Goal: Task Accomplishment & Management: Use online tool/utility

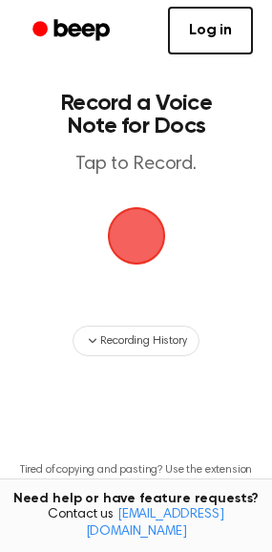
click at [140, 238] on span "button" at bounding box center [136, 236] width 58 height 58
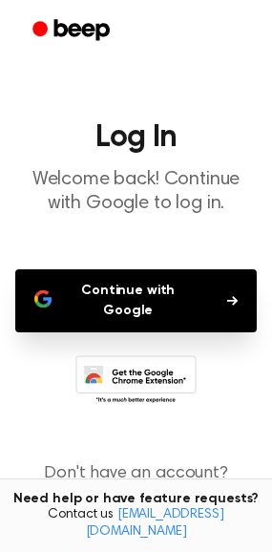
scroll to position [32, 0]
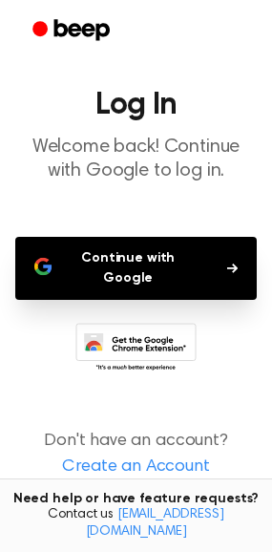
click at [141, 339] on icon at bounding box center [135, 349] width 121 height 53
click at [101, 454] on link "Create an Account" at bounding box center [136, 467] width 234 height 26
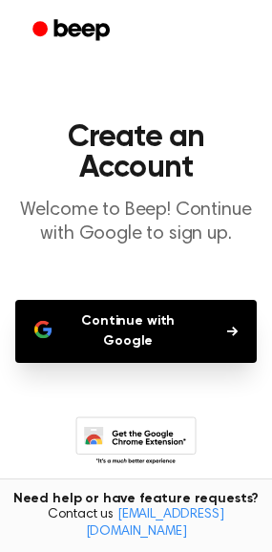
click at [222, 306] on button "Continue with Google" at bounding box center [136, 331] width 242 height 63
click at [172, 282] on main "Create an Account Welcome to Beep! Continue with Google to sign up. Continue wi…" at bounding box center [136, 332] width 272 height 664
click at [243, 320] on button "Continue with Google" at bounding box center [136, 331] width 242 height 63
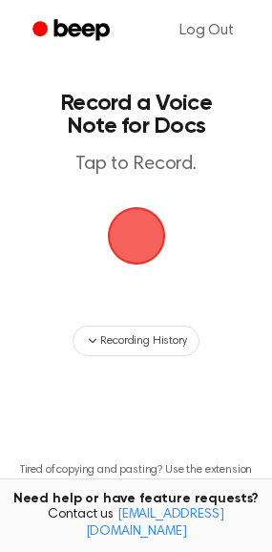
click at [143, 241] on span "button" at bounding box center [136, 236] width 62 height 62
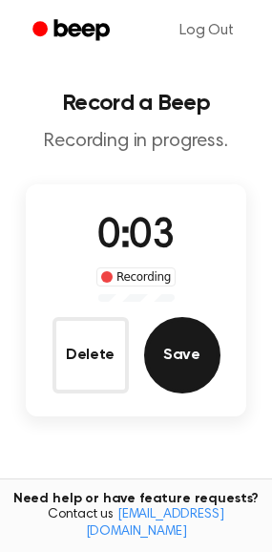
click at [185, 369] on button "Save" at bounding box center [182, 355] width 76 height 76
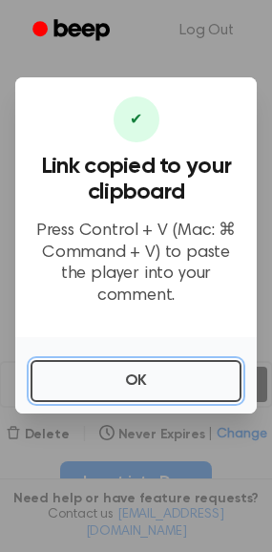
click at [185, 369] on button "OK" at bounding box center [136, 381] width 211 height 42
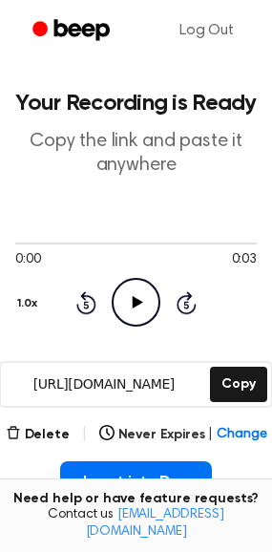
click at [130, 280] on circle at bounding box center [136, 302] width 47 height 47
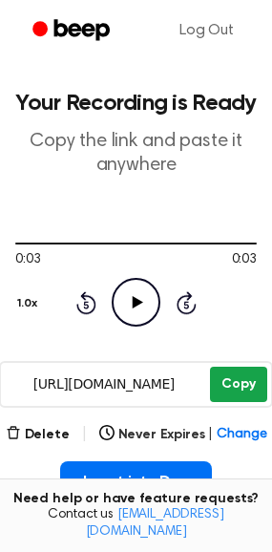
click at [223, 386] on button "Copy" at bounding box center [238, 384] width 56 height 35
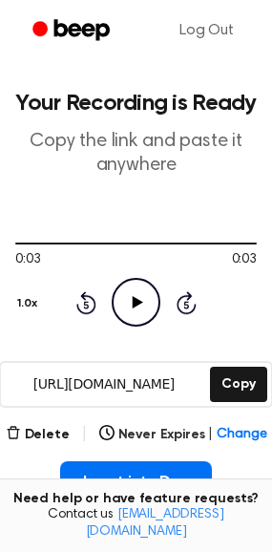
click at [154, 307] on icon "Play Audio" at bounding box center [136, 302] width 49 height 49
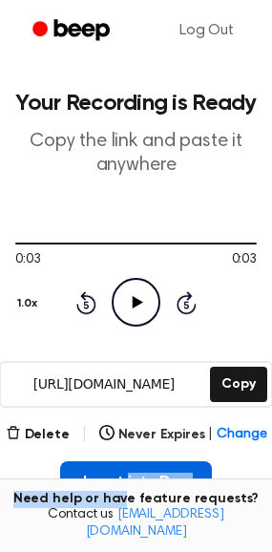
drag, startPoint x: 128, startPoint y: 496, endPoint x: 128, endPoint y: 479, distance: 16.2
click at [128, 479] on main "Your Recording is Ready Copy the link and paste it anywhere 0:03 0:03 1.0x Rewi…" at bounding box center [136, 462] width 272 height 924
click at [128, 479] on button "Insert into Doc" at bounding box center [136, 482] width 152 height 42
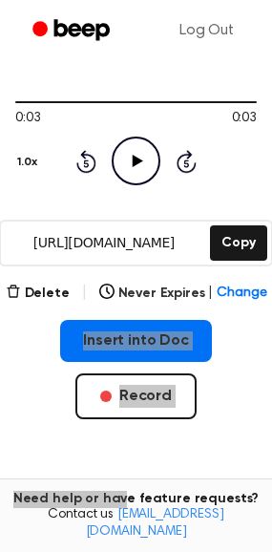
scroll to position [224, 0]
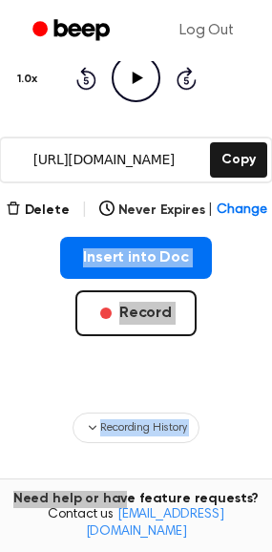
click at [146, 363] on div "Insert into Doc Record" at bounding box center [136, 317] width 242 height 160
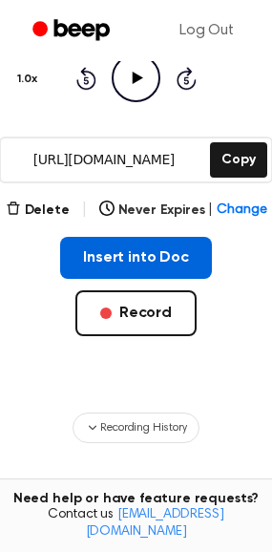
click at [145, 250] on button "Insert into Doc" at bounding box center [136, 258] width 152 height 42
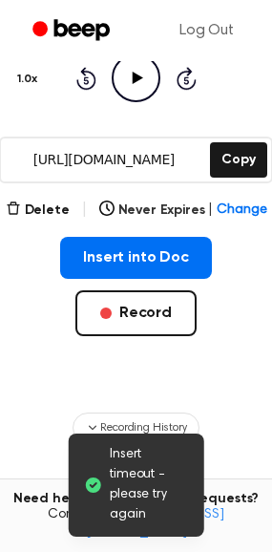
click at [121, 493] on span "Insert timeout - please try again" at bounding box center [149, 485] width 79 height 80
click at [95, 483] on icon at bounding box center [92, 484] width 19 height 19
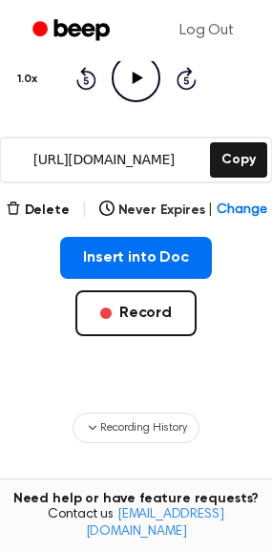
scroll to position [0, 0]
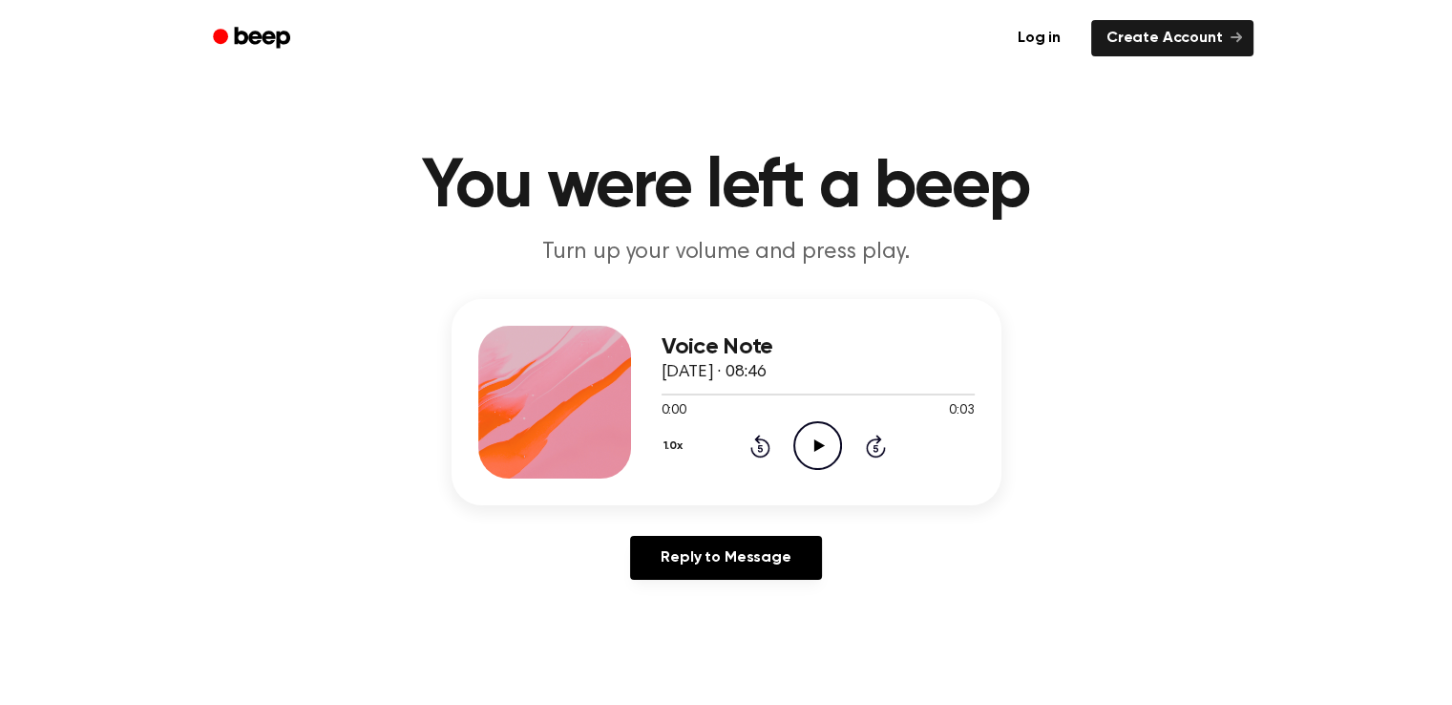
click at [797, 440] on icon "Play Audio" at bounding box center [817, 445] width 49 height 49
click at [822, 451] on icon "Play Audio" at bounding box center [817, 445] width 49 height 49
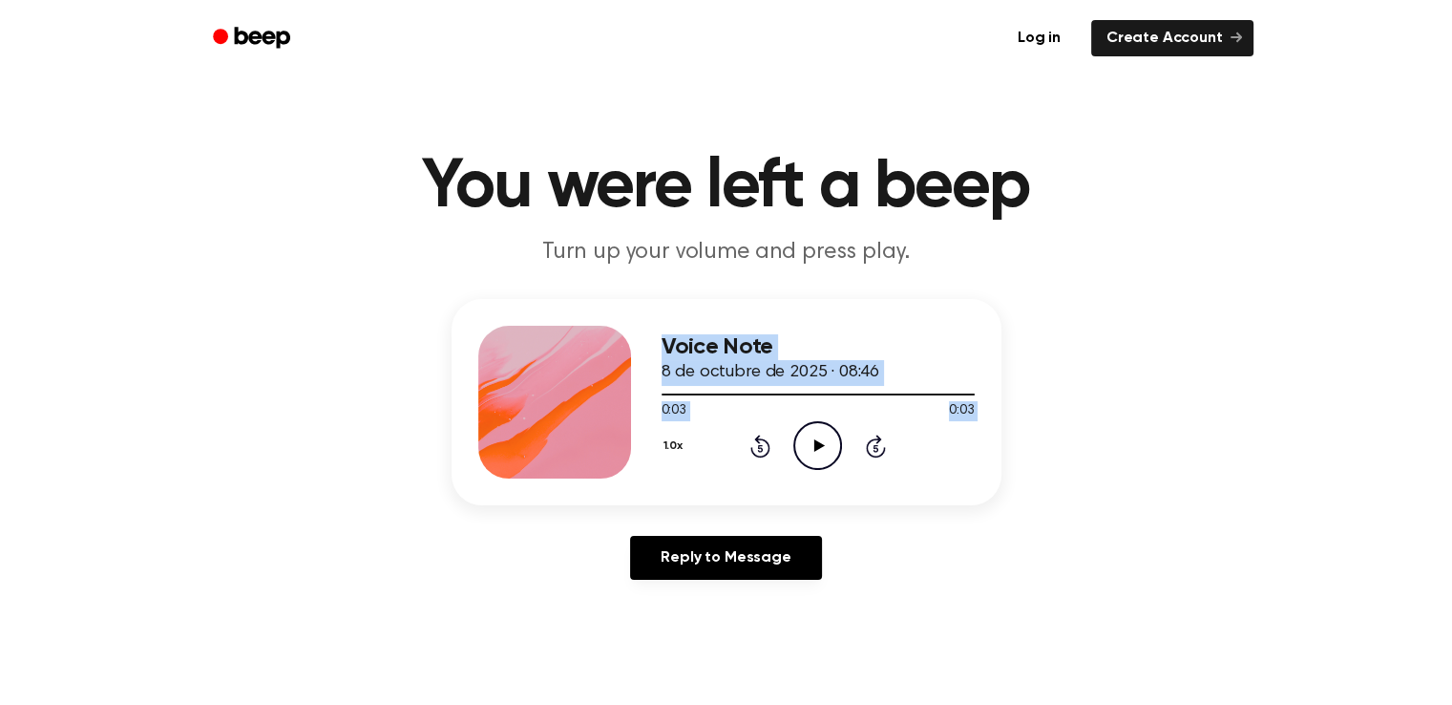
drag, startPoint x: 822, startPoint y: 451, endPoint x: 431, endPoint y: 81, distance: 538.3
click at [431, 81] on main "You were left a beep Turn up your volume and press play. Voice Note 8 de octubr…" at bounding box center [726, 588] width 1452 height 1177
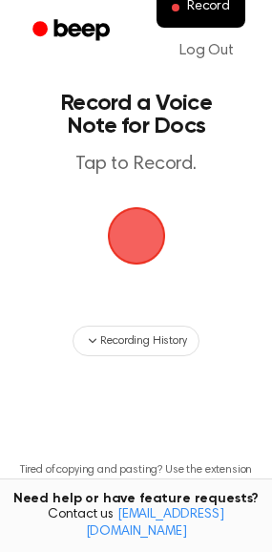
click at [129, 235] on span "button" at bounding box center [136, 235] width 107 height 107
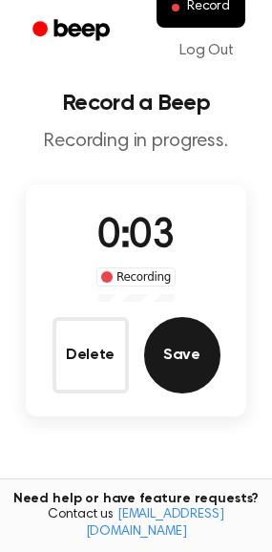
click at [199, 358] on button "Save" at bounding box center [182, 355] width 76 height 76
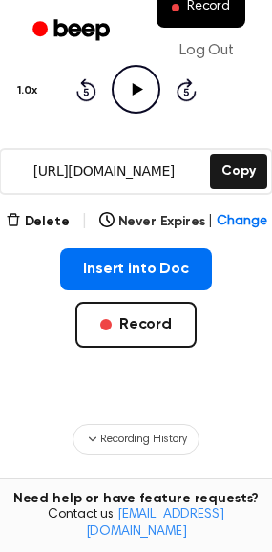
scroll to position [264, 0]
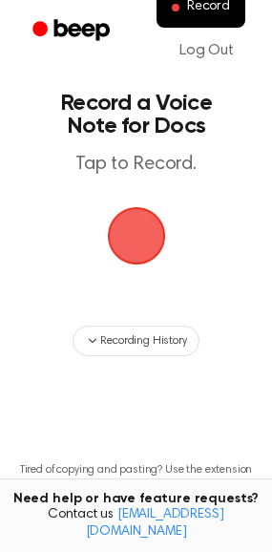
click at [147, 237] on span "button" at bounding box center [136, 235] width 53 height 53
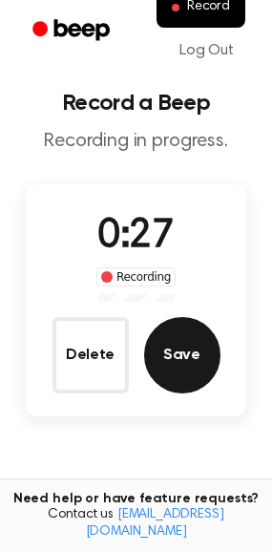
click at [157, 345] on button "Save" at bounding box center [182, 355] width 76 height 76
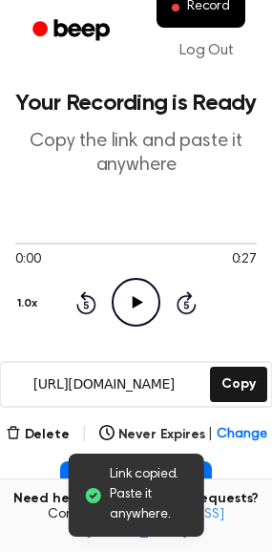
click at [135, 310] on icon "Play Audio" at bounding box center [136, 302] width 49 height 49
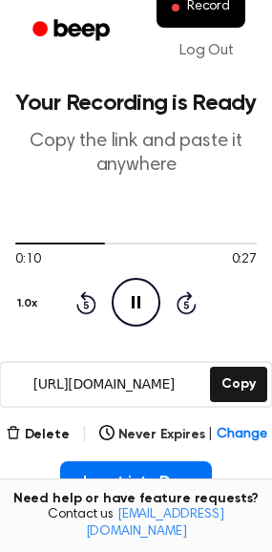
scroll to position [172, 0]
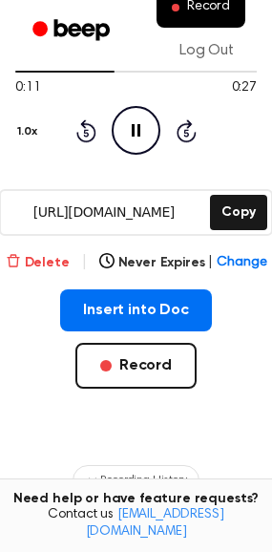
click at [46, 258] on button "Delete" at bounding box center [38, 263] width 64 height 20
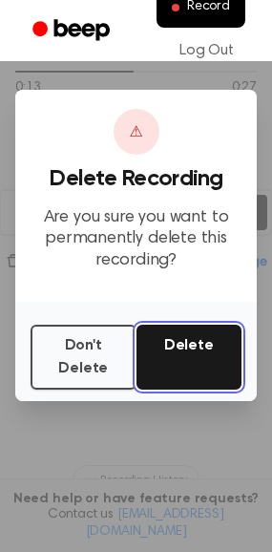
click at [170, 377] on button "Delete" at bounding box center [190, 357] width 106 height 65
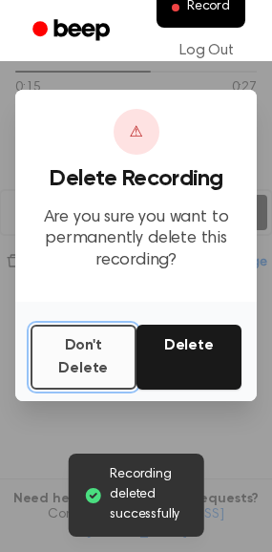
click at [112, 369] on button "Don't Delete" at bounding box center [84, 357] width 106 height 65
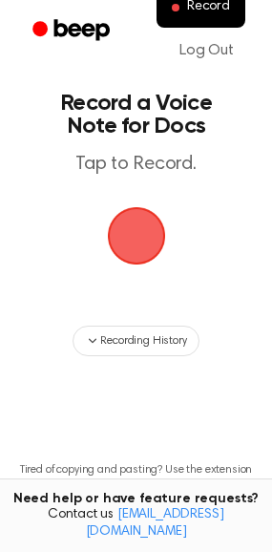
click at [136, 256] on span "button" at bounding box center [135, 235] width 105 height 105
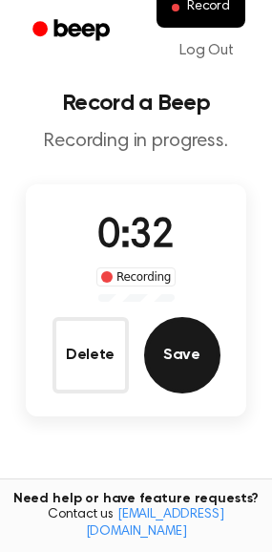
click at [166, 334] on button "Save" at bounding box center [182, 355] width 76 height 76
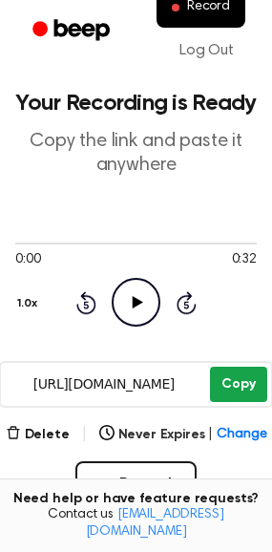
click at [232, 385] on button "Copy" at bounding box center [238, 384] width 56 height 35
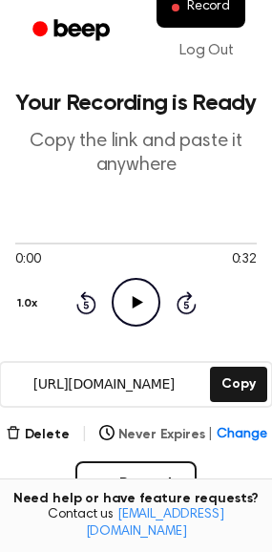
click at [245, 425] on span "Change" at bounding box center [242, 435] width 50 height 20
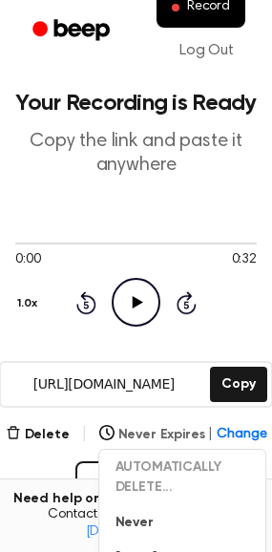
click at [146, 438] on button "Never Expires | Change" at bounding box center [183, 435] width 168 height 20
